Goal: Find specific page/section: Find specific page/section

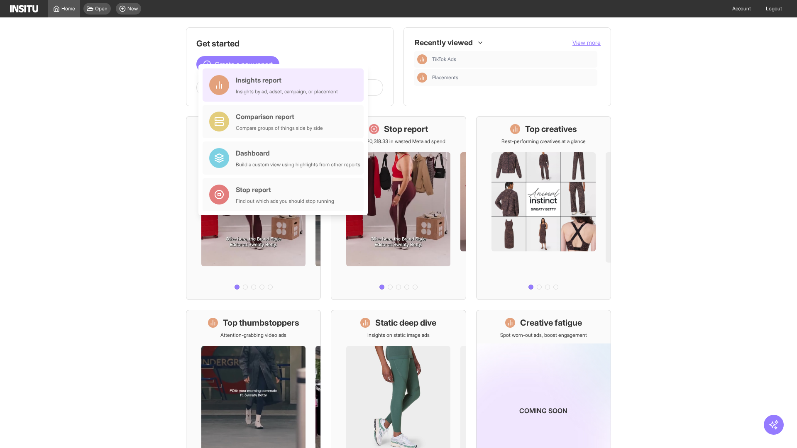
click at [285, 85] on div "Insights report Insights by ad, adset, campaign, or placement" at bounding box center [287, 85] width 102 height 20
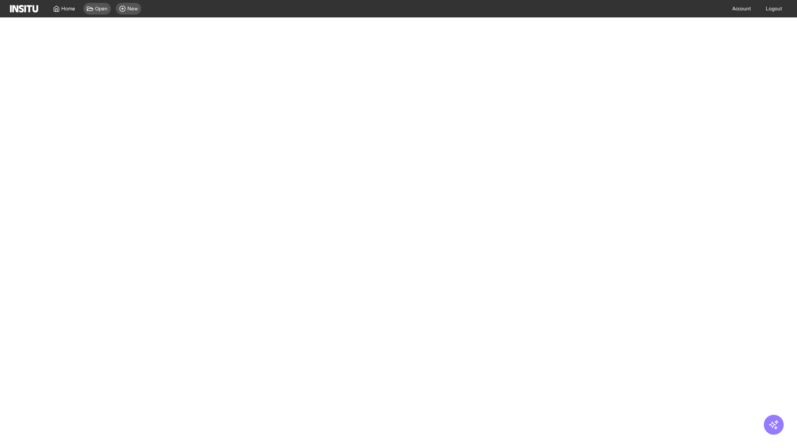
select select "**"
